Goal: Information Seeking & Learning: Learn about a topic

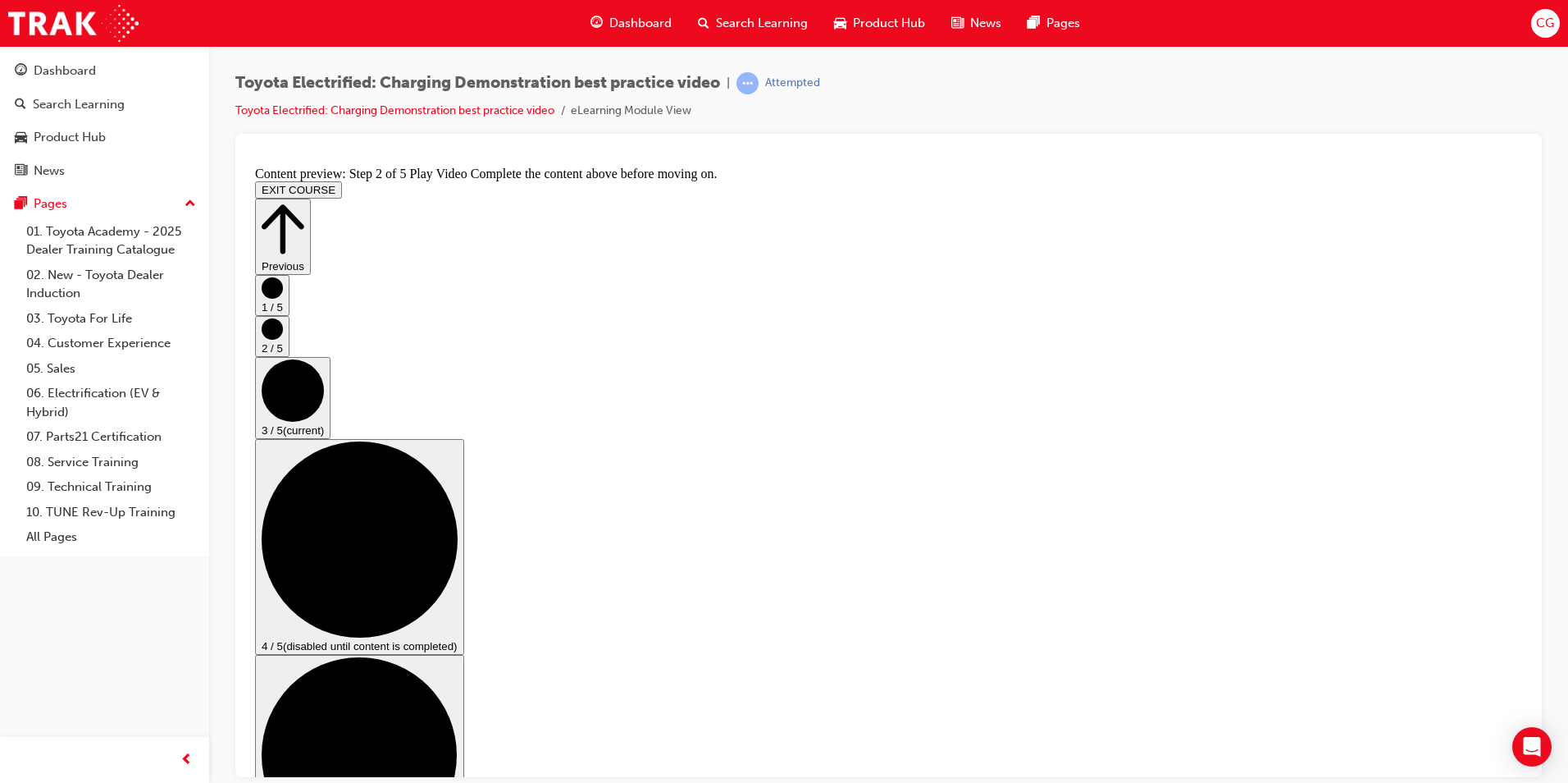
scroll to position [82, 0]
checkbox input "true"
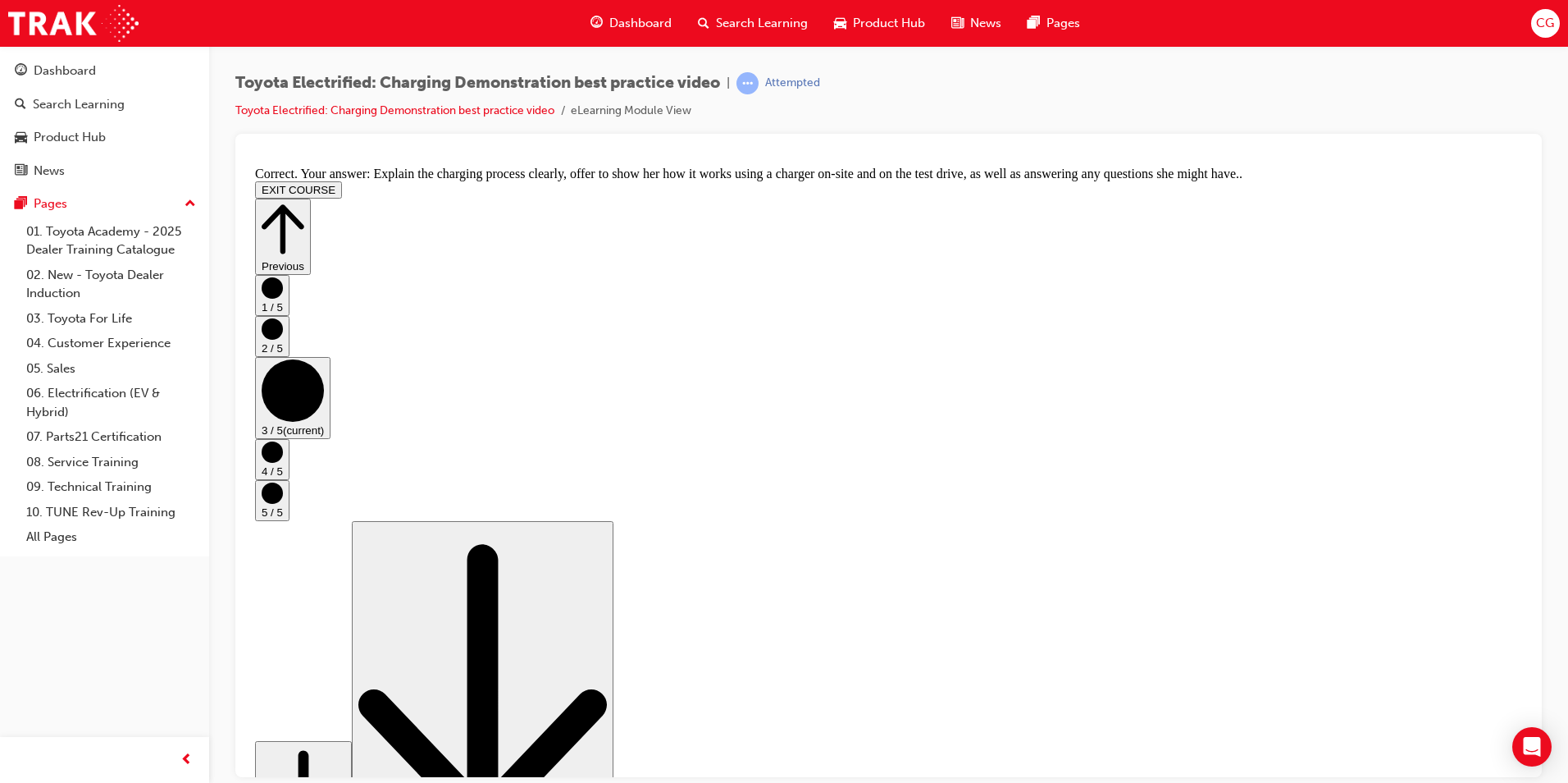
scroll to position [275, 0]
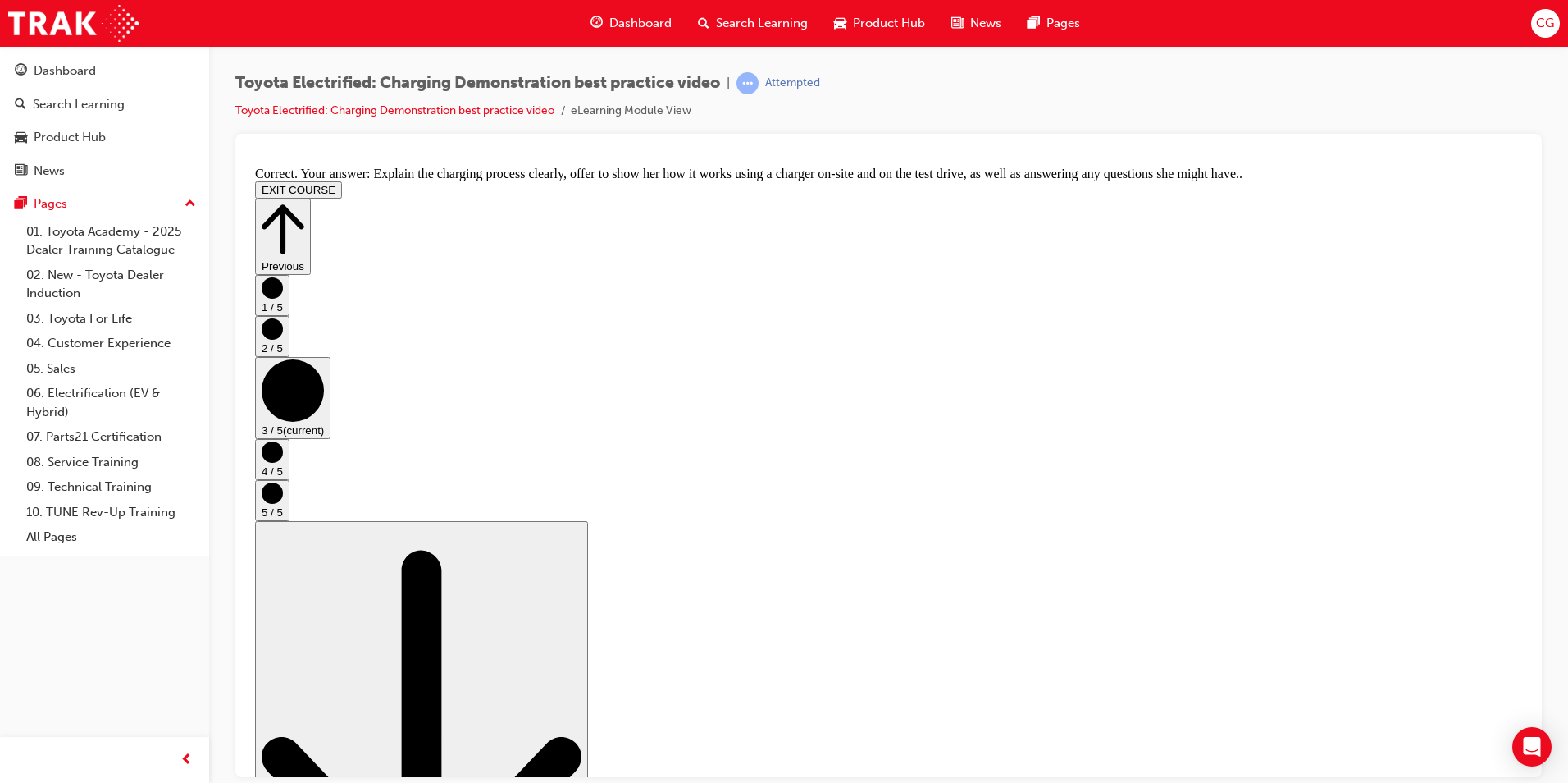
click at [283, 462] on icon "Step controls" at bounding box center [273, 452] width 22 height 22
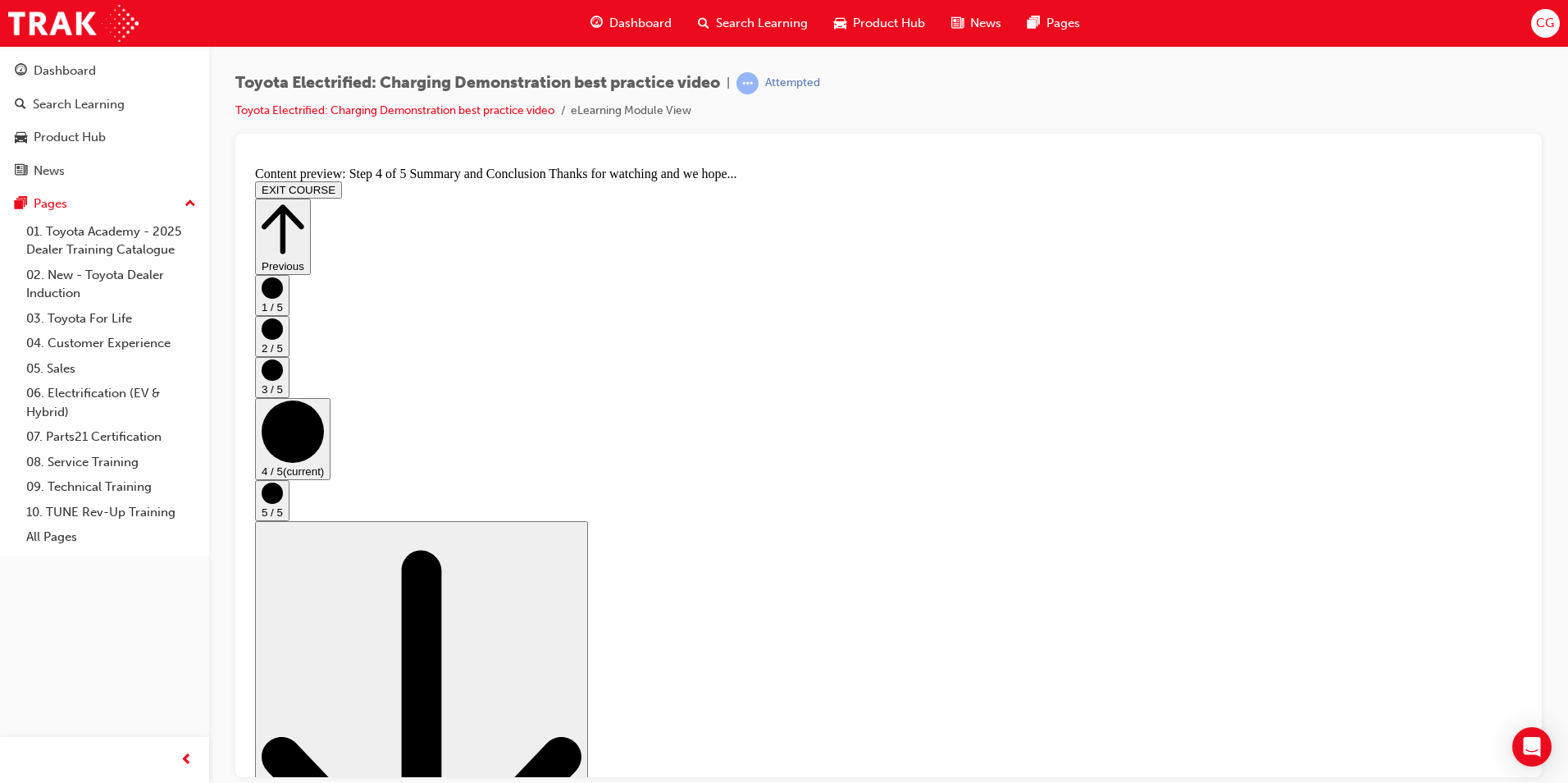
click at [283, 380] on circle "Step controls" at bounding box center [273, 369] width 22 height 22
checkbox input "true"
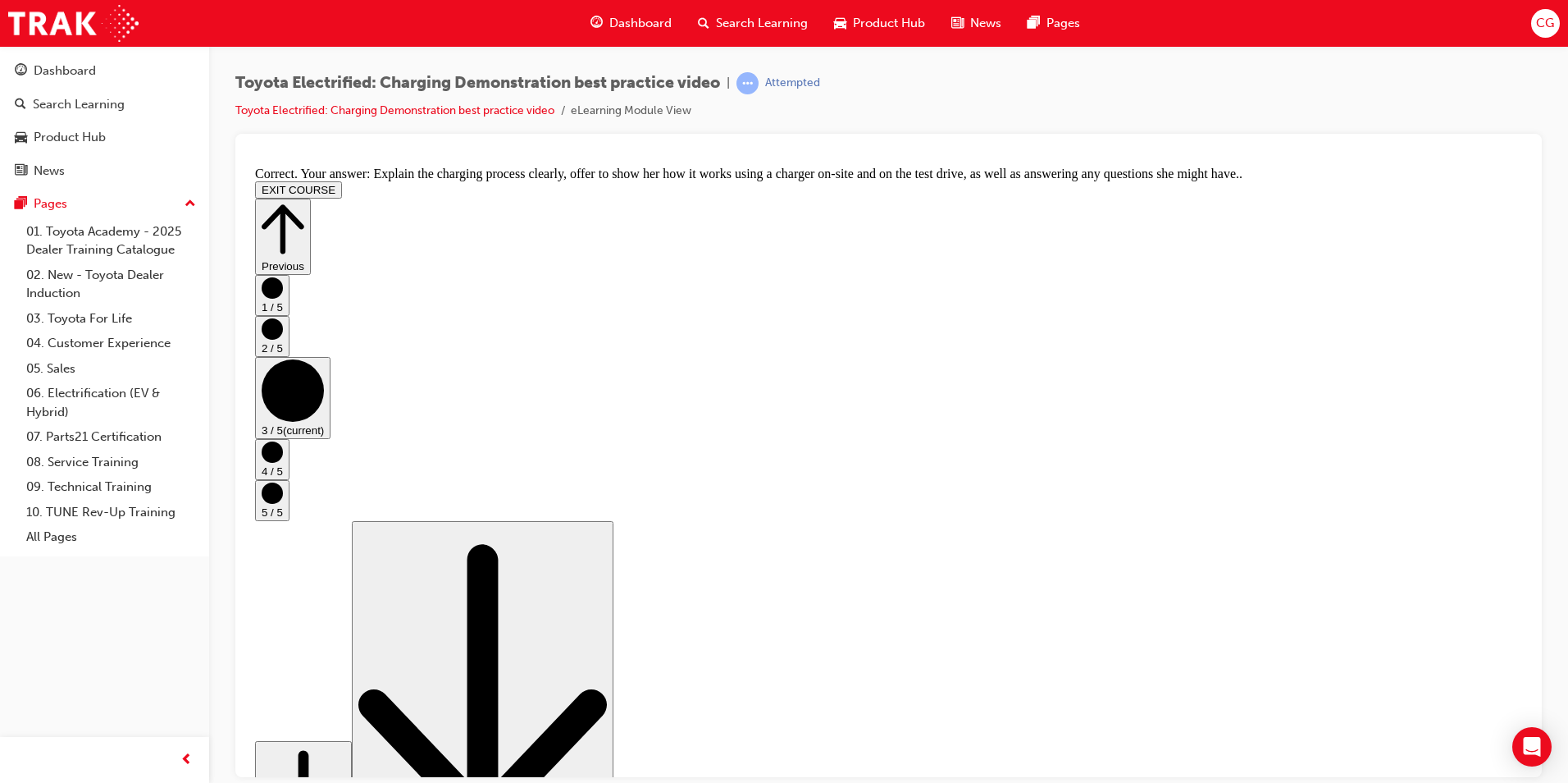
scroll to position [275, 0]
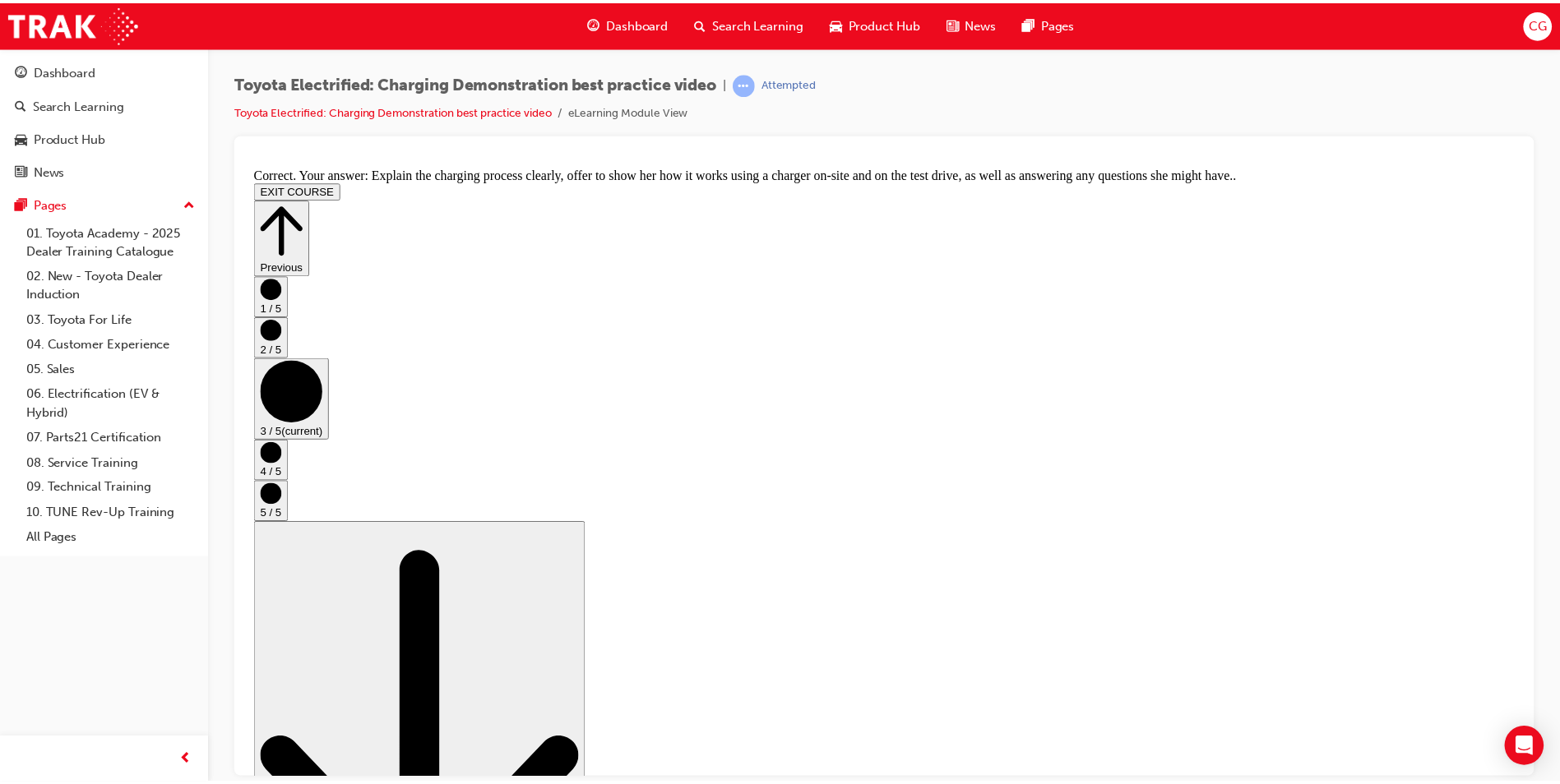
scroll to position [0, 0]
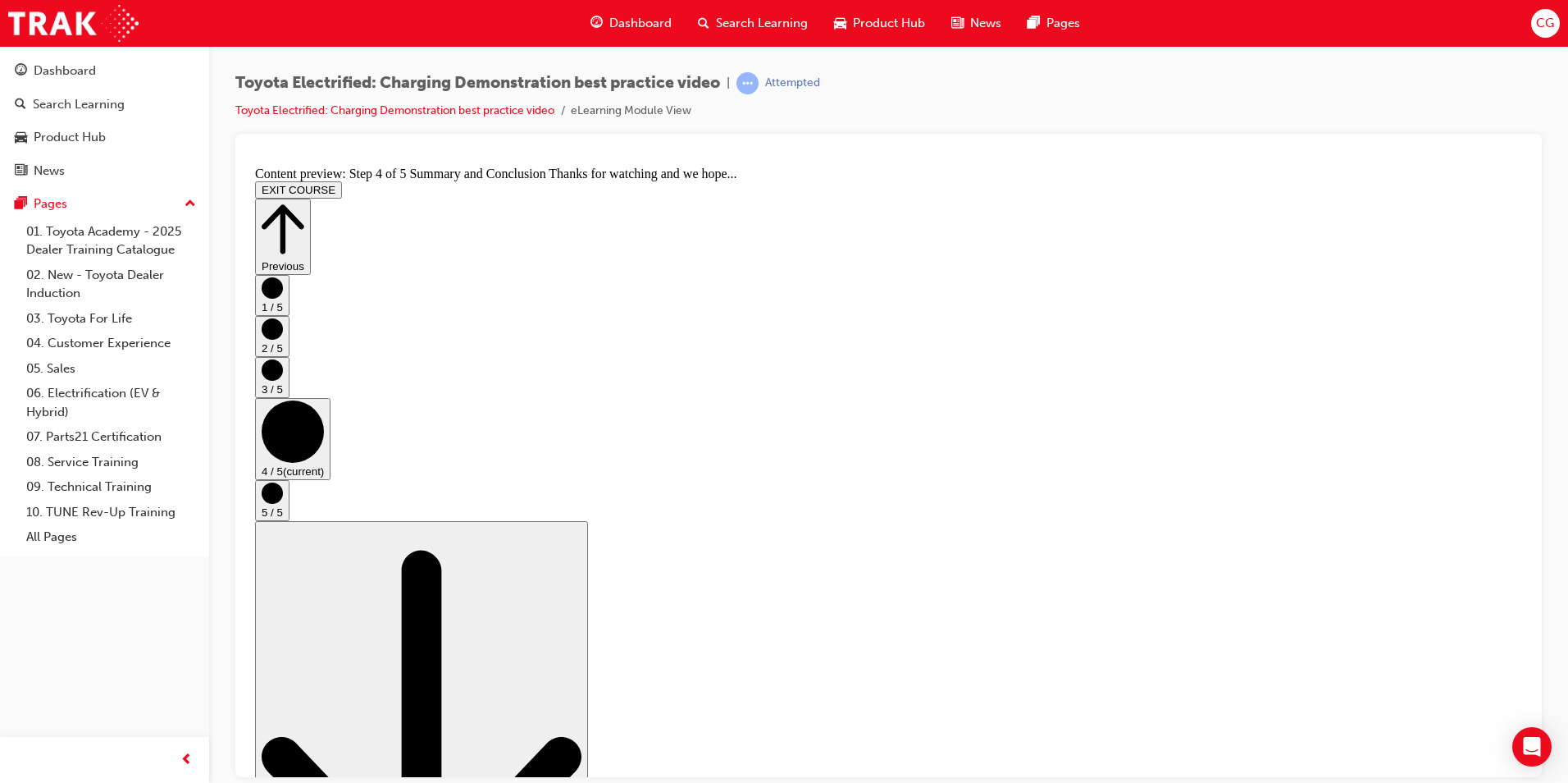
click at [30, 64] on div "Dashboard" at bounding box center [104, 71] width 180 height 21
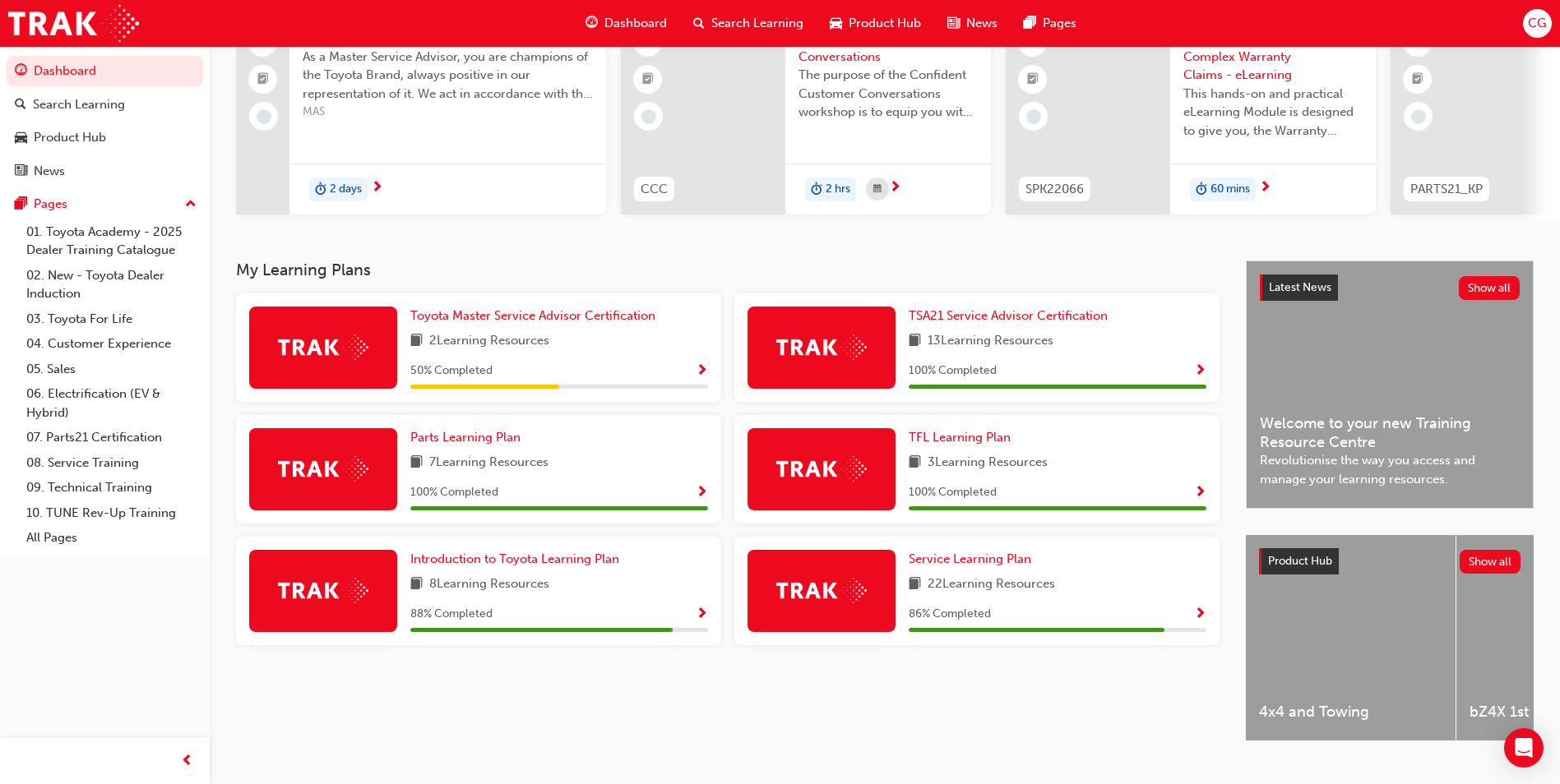
scroll to position [165, 0]
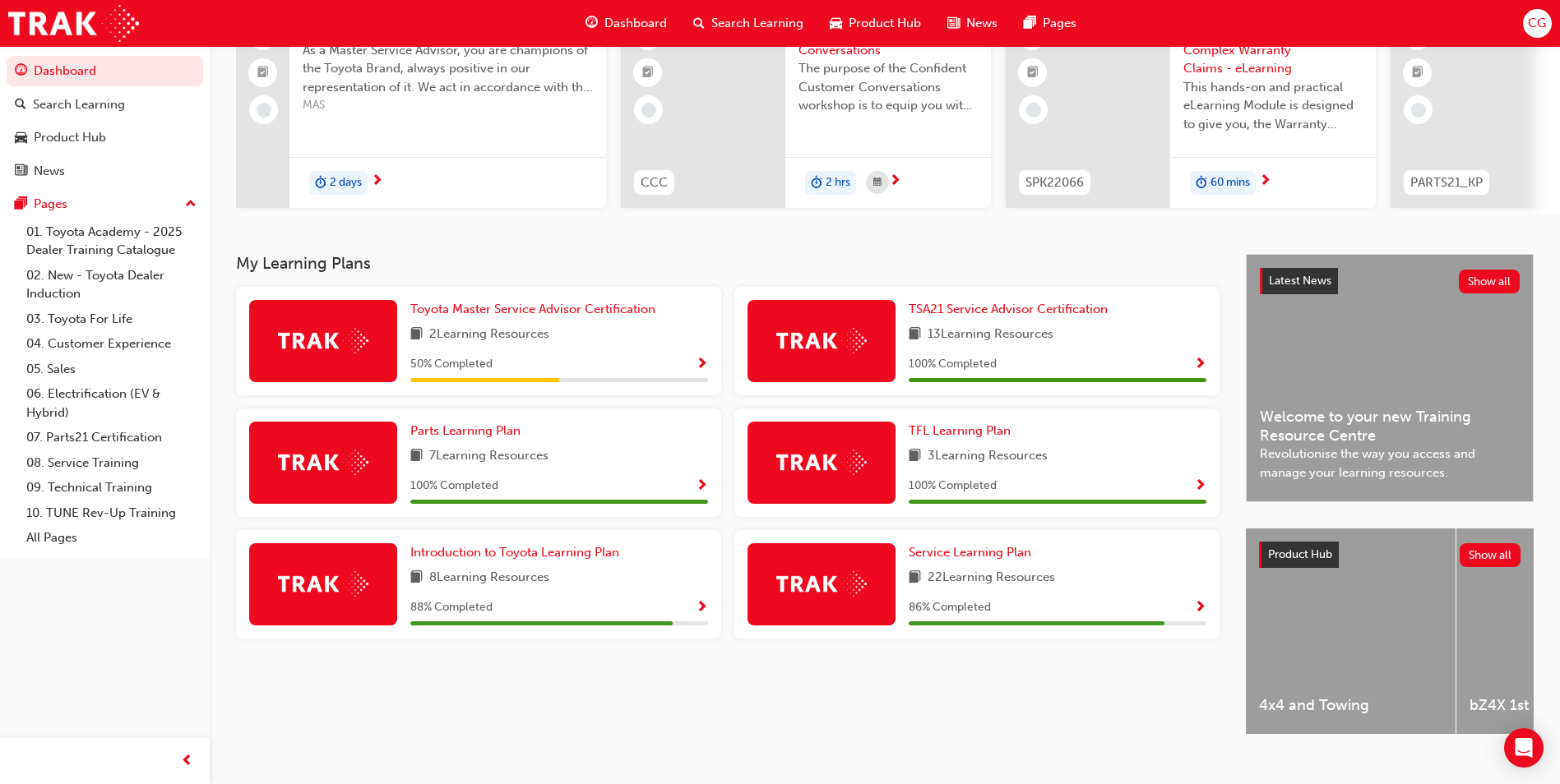
click at [700, 366] on span "Show Progress" at bounding box center [702, 365] width 13 height 14
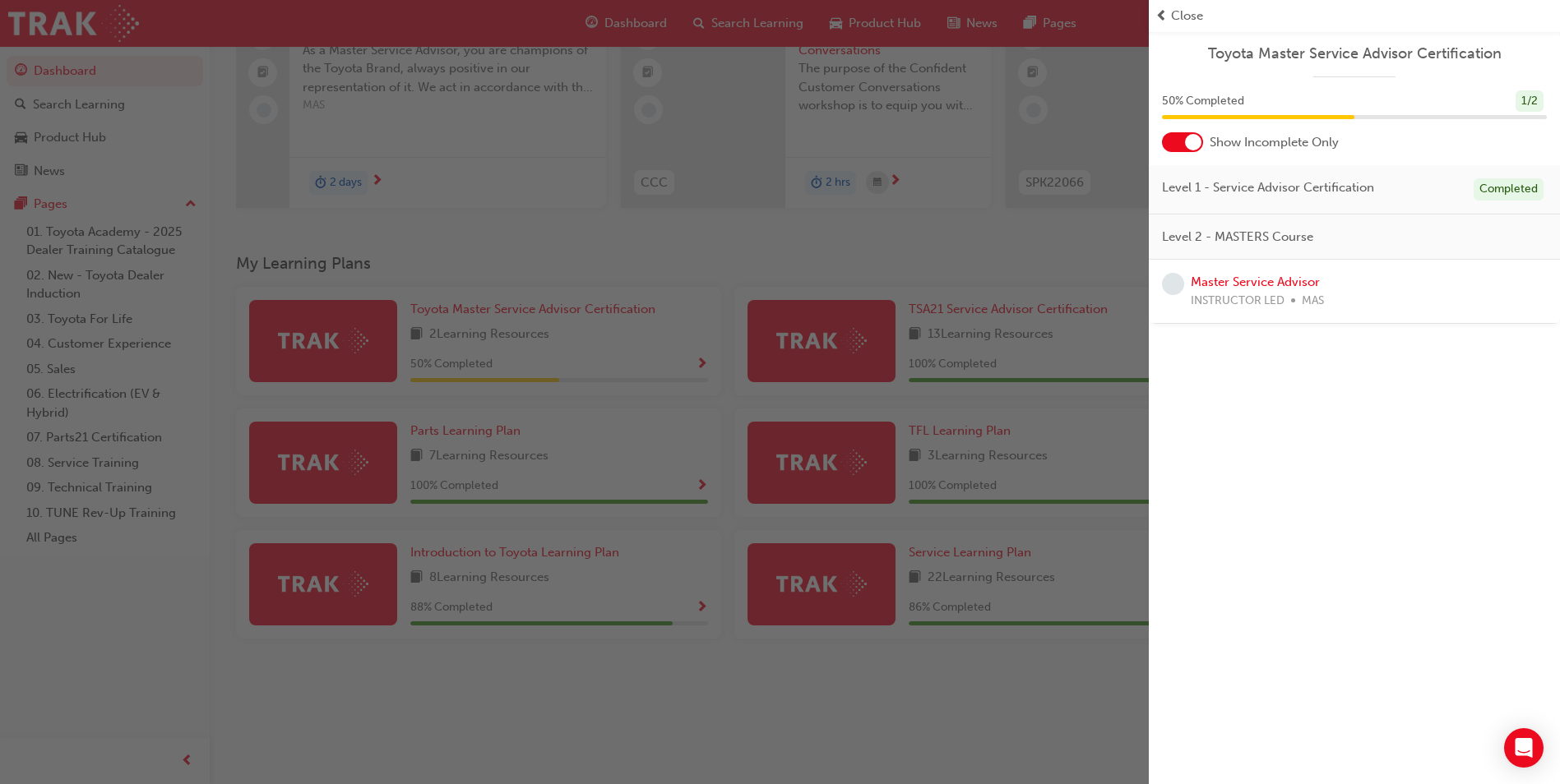
scroll to position [0, 0]
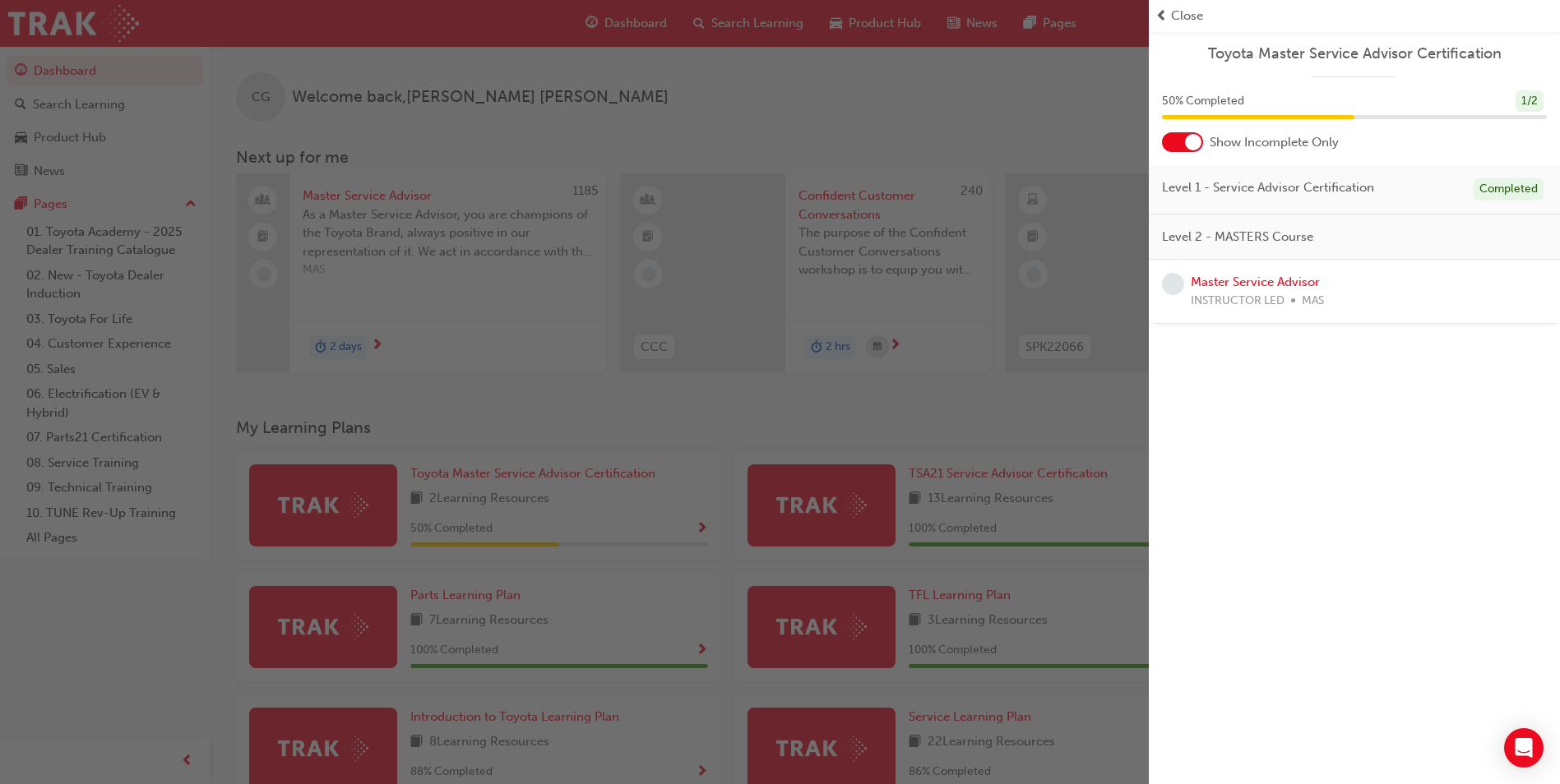
drag, startPoint x: 1161, startPoint y: 9, endPoint x: 1178, endPoint y: 41, distance: 36.2
click at [1161, 9] on span "prev-icon" at bounding box center [1161, 15] width 13 height 19
